Goal: Task Accomplishment & Management: Complete application form

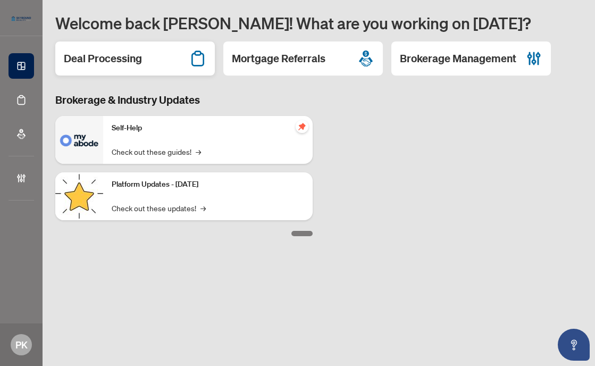
click at [123, 57] on h2 "Deal Processing" at bounding box center [103, 58] width 78 height 15
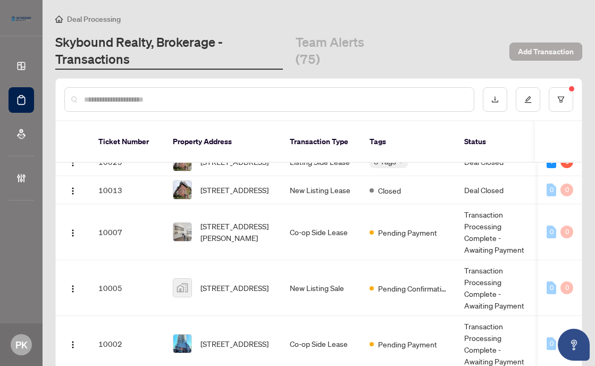
scroll to position [250, 0]
click at [542, 48] on span "Add Transaction" at bounding box center [546, 51] width 56 height 17
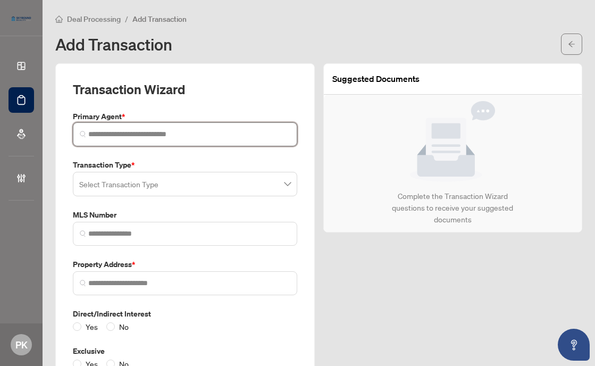
click at [111, 131] on input "search" at bounding box center [189, 134] width 202 height 11
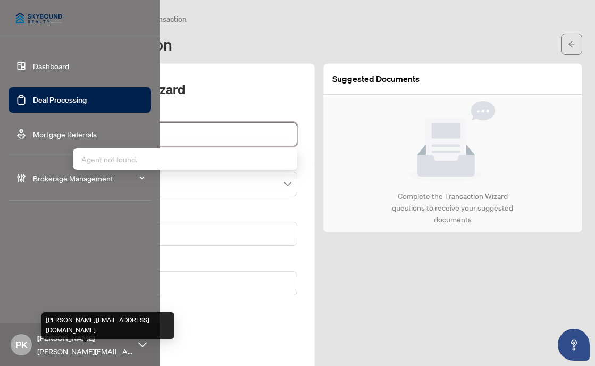
type input "**********"
click at [113, 345] on span "[PERSON_NAME][EMAIL_ADDRESS][DOMAIN_NAME]" at bounding box center [85, 351] width 96 height 12
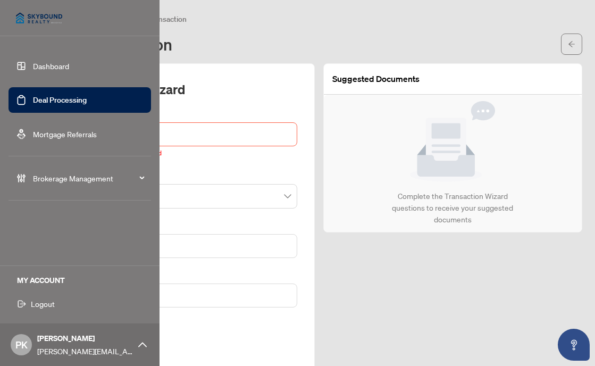
click at [39, 300] on span "Logout" at bounding box center [43, 303] width 24 height 17
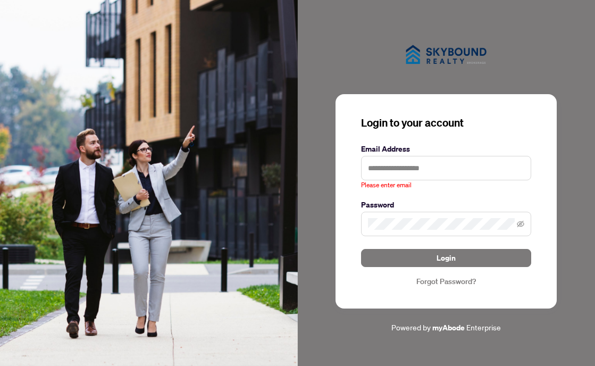
click at [345, 63] on div at bounding box center [447, 54] width 298 height 44
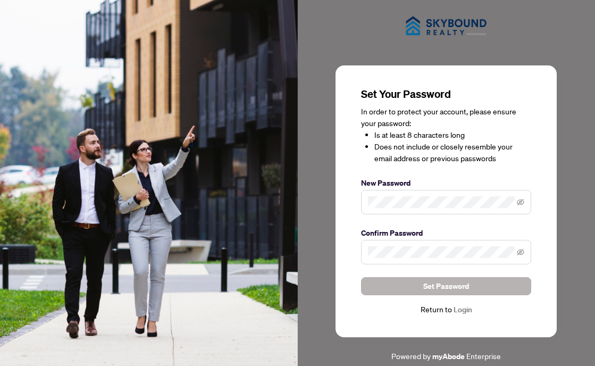
click at [442, 287] on span "Set Password" at bounding box center [447, 286] width 46 height 17
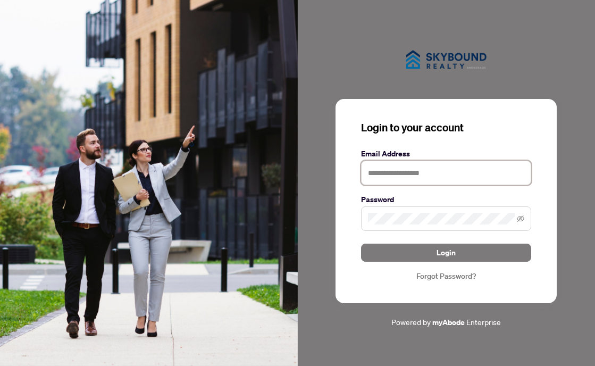
click at [392, 171] on input "text" at bounding box center [446, 173] width 170 height 24
type input "**********"
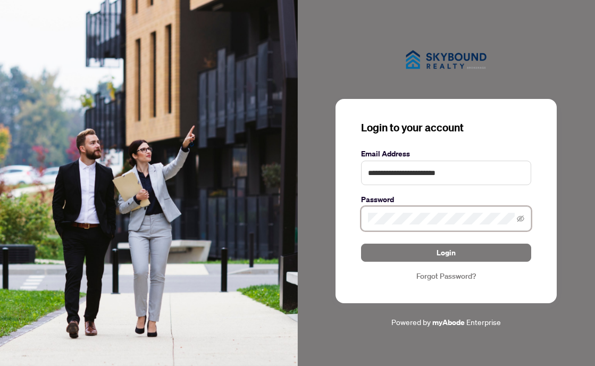
click at [446, 252] on button "Login" at bounding box center [446, 253] width 170 height 18
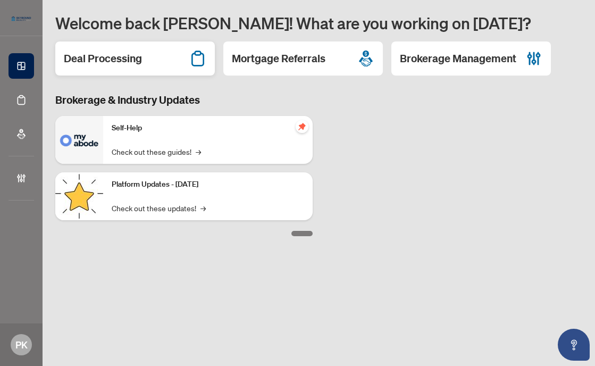
click at [132, 60] on h2 "Deal Processing" at bounding box center [103, 58] width 78 height 15
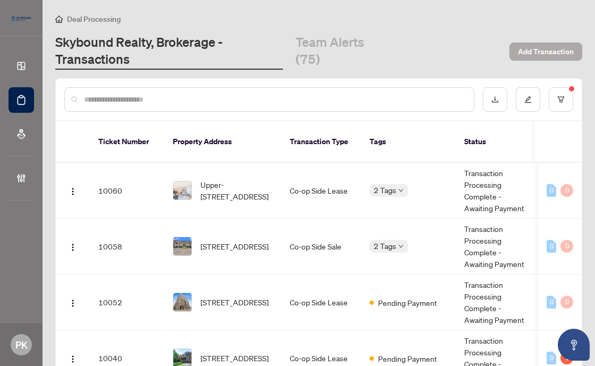
click at [537, 54] on span "Add Transaction" at bounding box center [546, 51] width 56 height 17
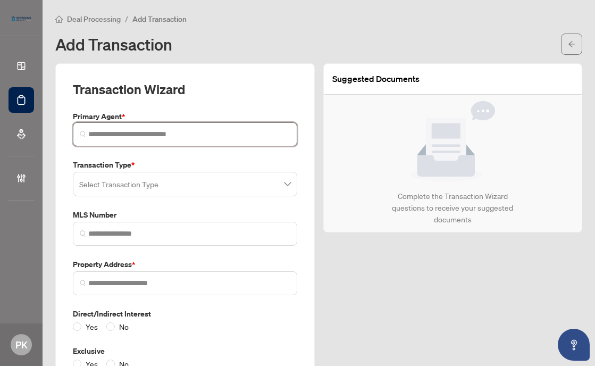
click at [98, 132] on input "search" at bounding box center [189, 134] width 202 height 11
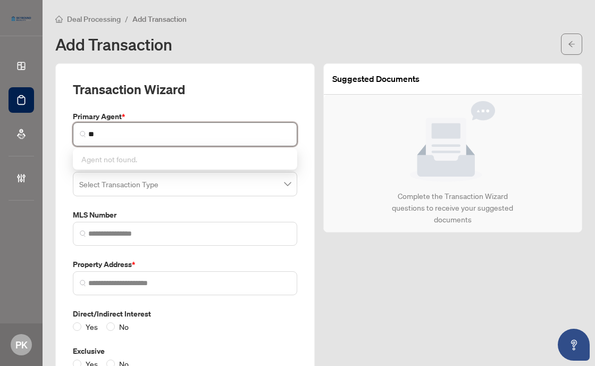
type input "*"
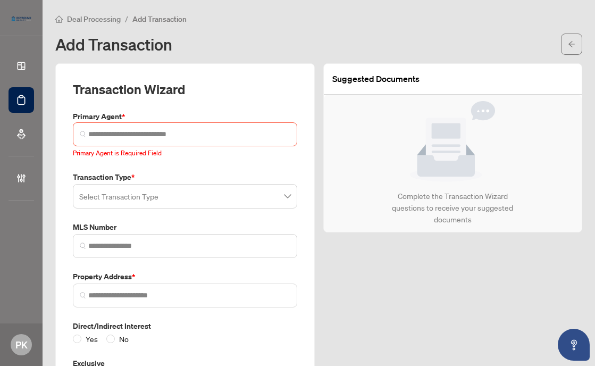
click at [237, 19] on div "Deal Processing / Add Transaction" at bounding box center [318, 19] width 527 height 12
click at [102, 135] on input "search" at bounding box center [189, 134] width 202 height 11
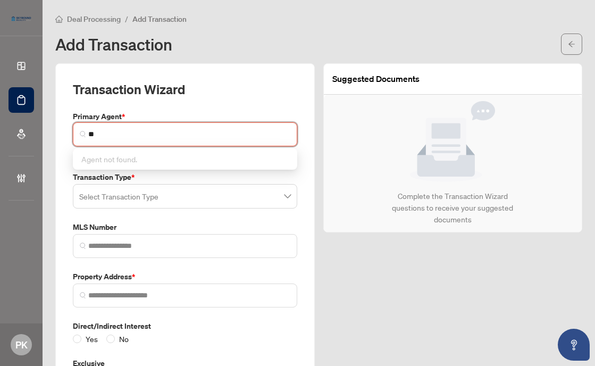
type input "*"
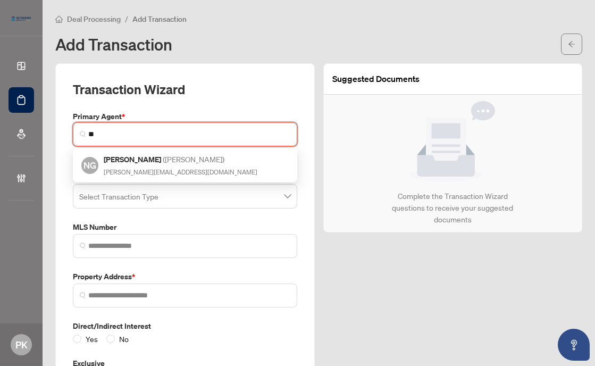
type input "*"
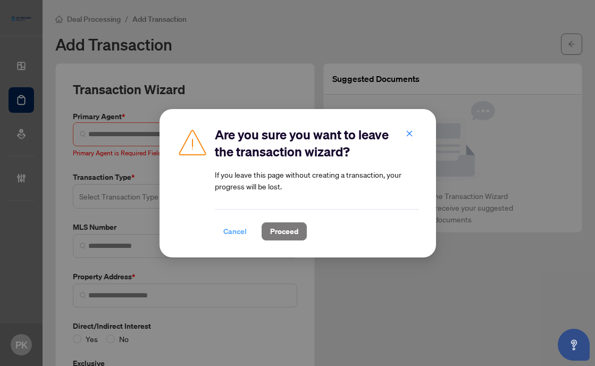
click at [235, 234] on span "Cancel" at bounding box center [234, 231] width 23 height 17
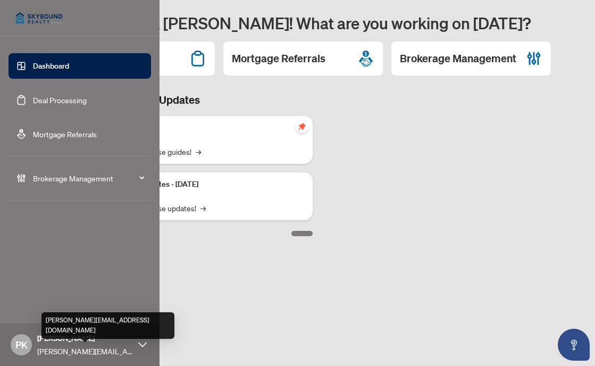
click at [65, 351] on span "[PERSON_NAME][EMAIL_ADDRESS][DOMAIN_NAME]" at bounding box center [85, 351] width 96 height 12
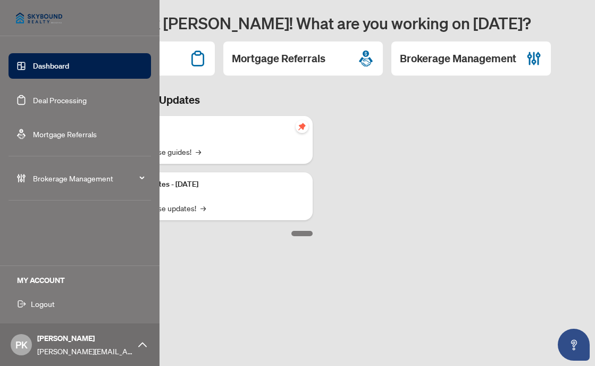
click at [47, 304] on span "Logout" at bounding box center [43, 303] width 24 height 17
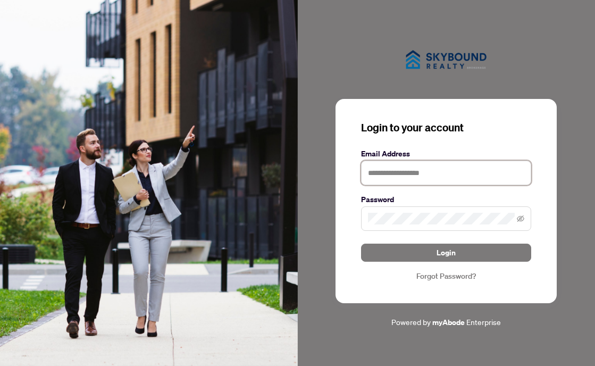
click at [402, 175] on input "text" at bounding box center [446, 173] width 170 height 24
type input "*"
type input "**********"
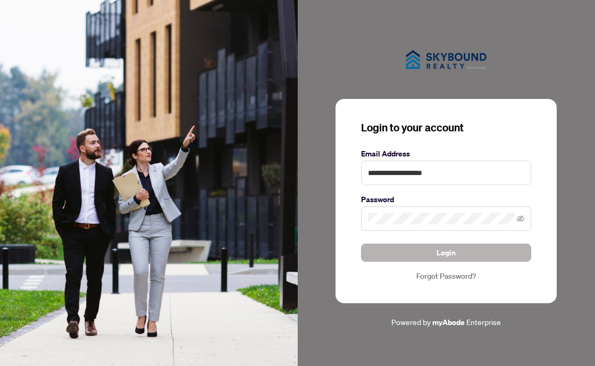
click at [457, 255] on button "Login" at bounding box center [446, 253] width 170 height 18
